Goal: Task Accomplishment & Management: Manage account settings

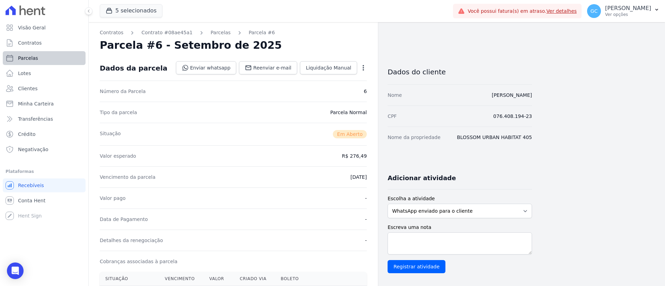
scroll to position [156, 0]
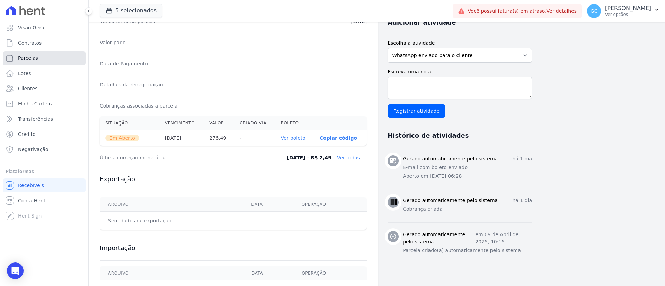
click at [38, 62] on link "Parcelas" at bounding box center [44, 58] width 83 height 14
select select
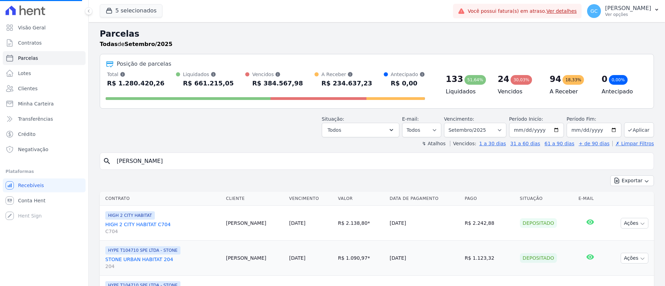
drag, startPoint x: 224, startPoint y: 164, endPoint x: 92, endPoint y: 148, distance: 133.2
select select
click at [144, 162] on input "search" at bounding box center [381, 161] width 538 height 14
paste input "Camila da Assun"
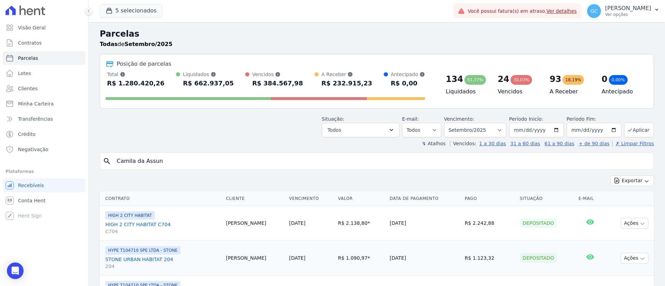
type input "Camila da Assun"
select select
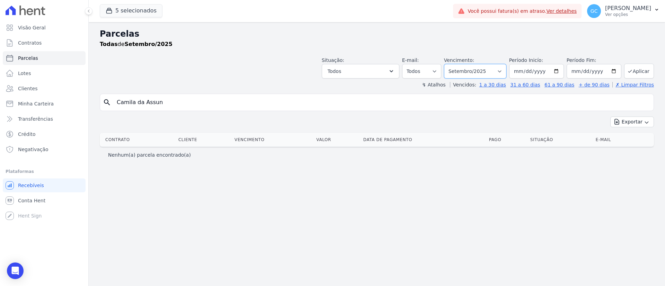
click at [471, 73] on select "Filtrar por período ──────── Todos os meses Janeiro/2024 Fevereiro/2024 Março/2…" at bounding box center [475, 71] width 62 height 15
click at [451, 79] on header "Parcelas Todas de Setembro/2025 Situação: Agendado Em Aberto Pago Processando C…" at bounding box center [377, 58] width 554 height 61
click at [457, 74] on select "Filtrar por período ──────── Todos os meses Janeiro/2024 Fevereiro/2024 Março/2…" at bounding box center [475, 71] width 62 height 15
select select "all"
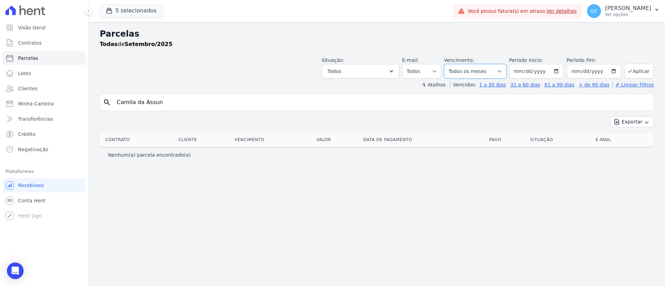
click at [453, 64] on select "Filtrar por período ──────── Todos os meses Janeiro/2024 Fevereiro/2024 Março/2…" at bounding box center [475, 71] width 62 height 15
select select
click at [197, 107] on input "Camila da Assun" at bounding box center [381, 103] width 538 height 14
type input "Camila"
select select
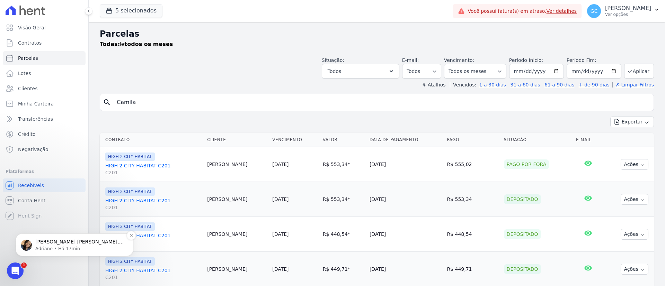
click at [57, 244] on p "[PERSON_NAME] [PERSON_NAME], boa tarde! Como vai? Gi, prontinho. Parcelas desca…" at bounding box center [79, 242] width 89 height 7
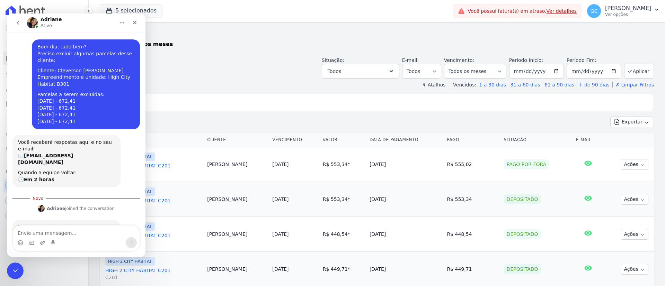
scroll to position [25, 0]
